Goal: Communication & Community: Answer question/provide support

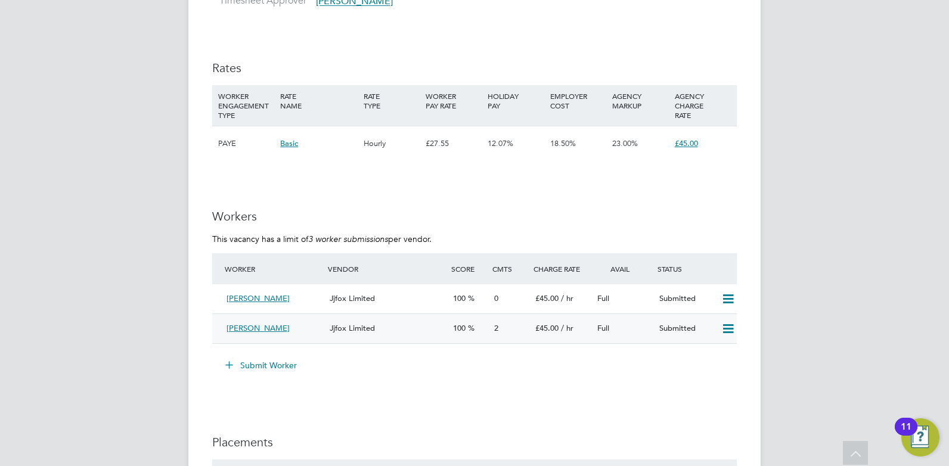
click at [728, 327] on icon at bounding box center [728, 329] width 15 height 10
click at [306, 333] on div "[PERSON_NAME]" at bounding box center [273, 329] width 103 height 20
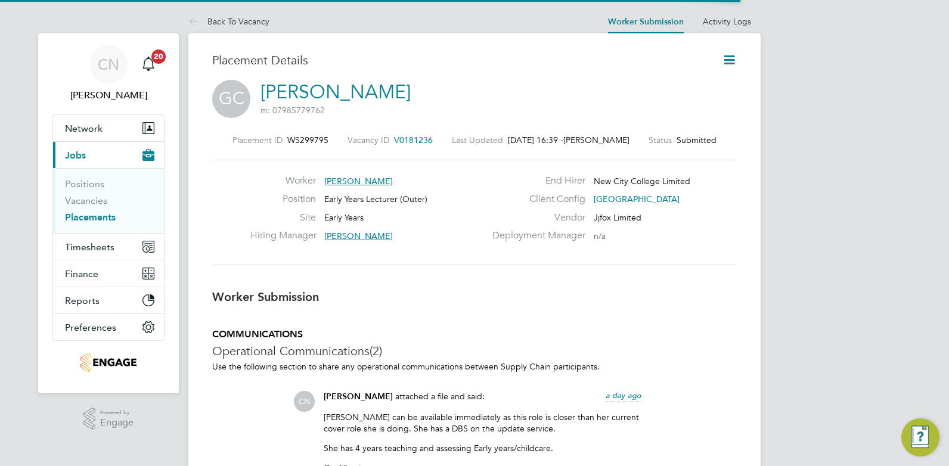
scroll to position [6, 6]
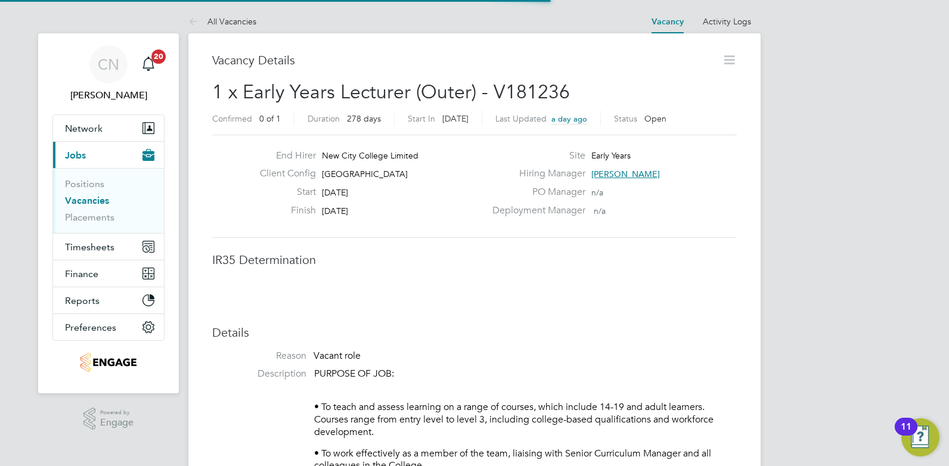
scroll to position [6, 6]
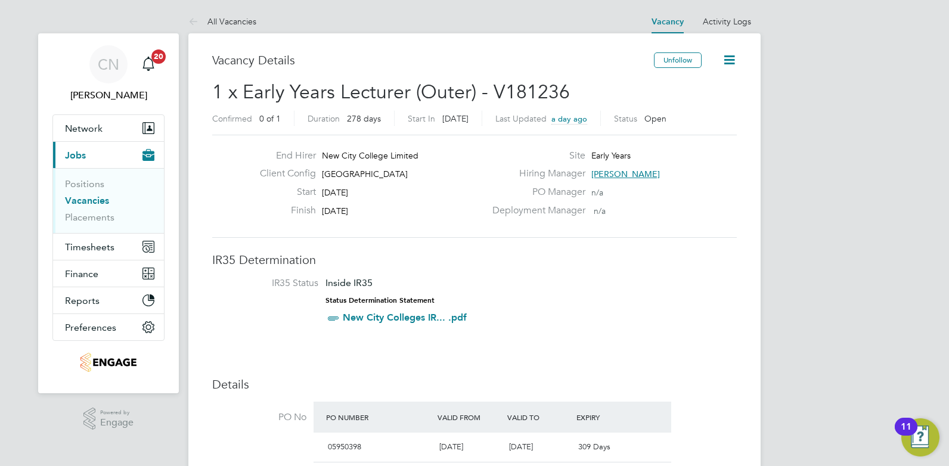
click at [727, 60] on icon at bounding box center [729, 59] width 15 height 15
click at [673, 200] on div "PO Manager n/a" at bounding box center [613, 195] width 256 height 18
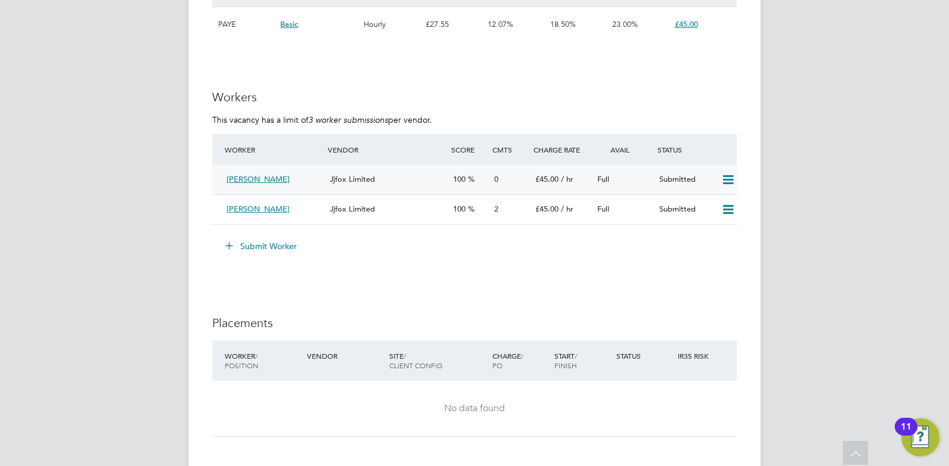
click at [727, 175] on icon at bounding box center [728, 180] width 15 height 10
click at [302, 177] on div "[PERSON_NAME]" at bounding box center [273, 180] width 103 height 20
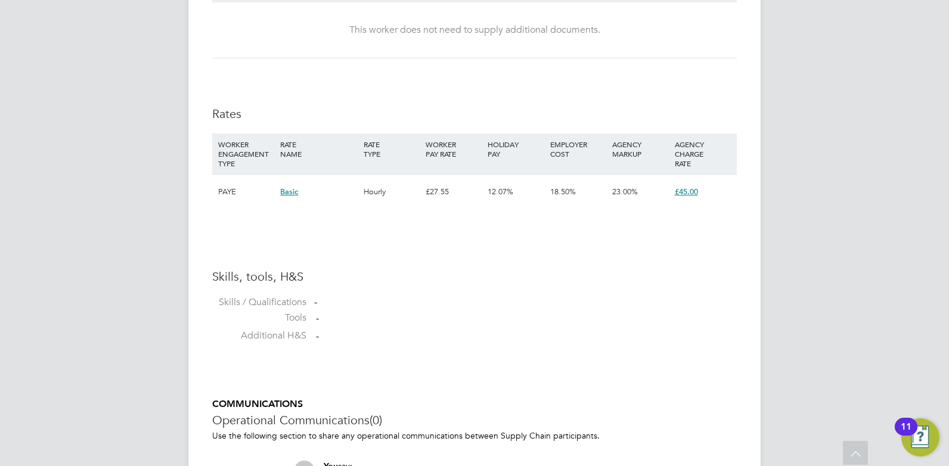
click at [226, 196] on div "PAYE" at bounding box center [246, 192] width 62 height 35
click at [297, 193] on span "Basic" at bounding box center [289, 192] width 18 height 10
click at [520, 318] on li "Tools -" at bounding box center [474, 321] width 525 height 18
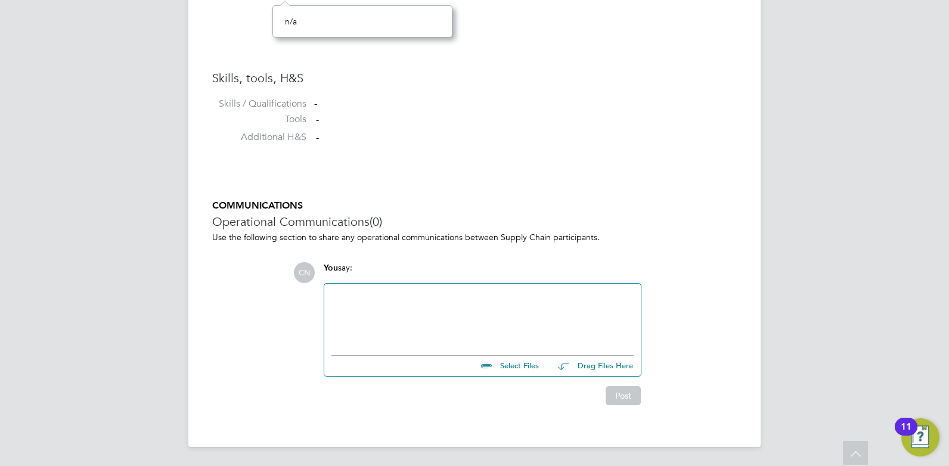
click at [418, 299] on div at bounding box center [482, 316] width 302 height 51
click at [527, 365] on input "file" at bounding box center [544, 364] width 179 height 17
type input "C:\fakepath\Obabiyi [PERSON_NAME] HQ00359263.docx"
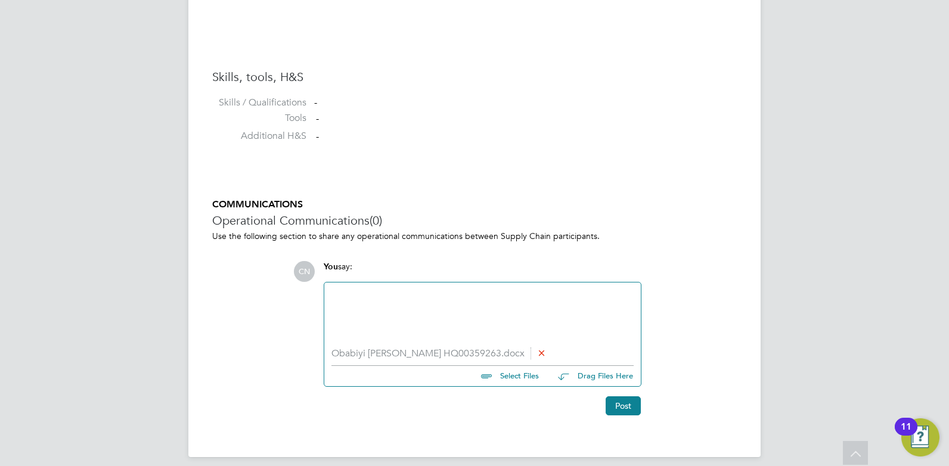
click at [398, 299] on div at bounding box center [482, 315] width 302 height 51
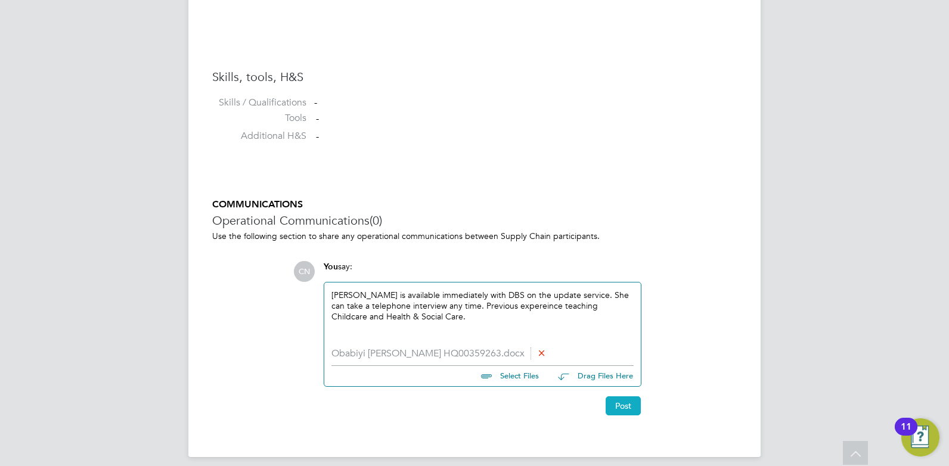
click at [623, 410] on button "Post" at bounding box center [623, 405] width 35 height 19
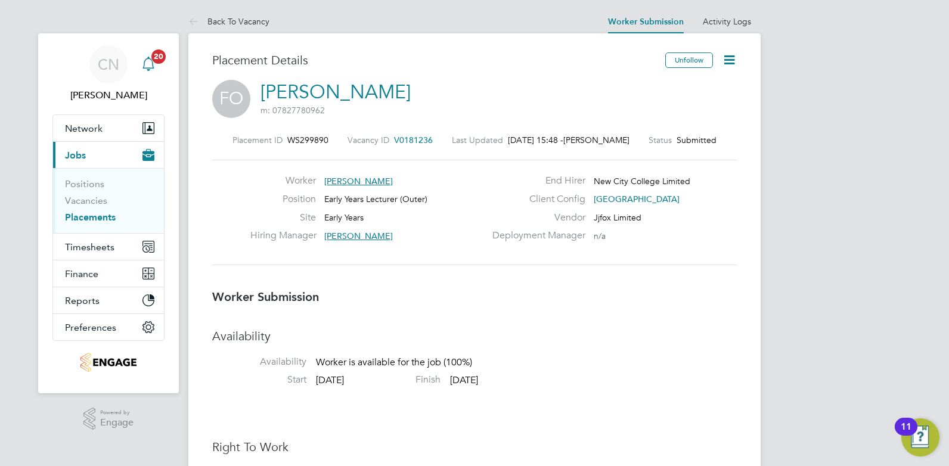
click at [151, 55] on span "20" at bounding box center [158, 56] width 14 height 14
